Goal: Check status

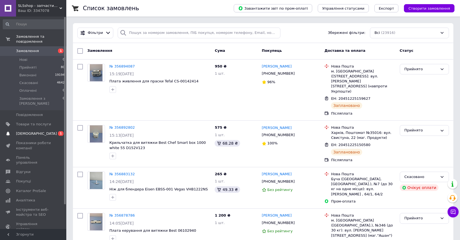
click at [59, 131] on span "1" at bounding box center [61, 133] width 6 height 5
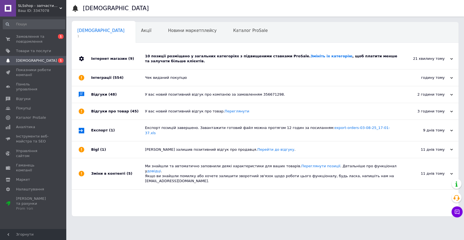
click at [170, 53] on div "10 позиції розміщено у загальних категоріях з підвищеними ставками ProSale. Змі…" at bounding box center [271, 58] width 253 height 21
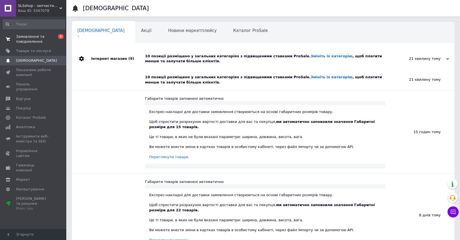
click at [27, 37] on span "Замовлення та повідомлення" at bounding box center [33, 39] width 35 height 10
